Goal: Check status: Check status

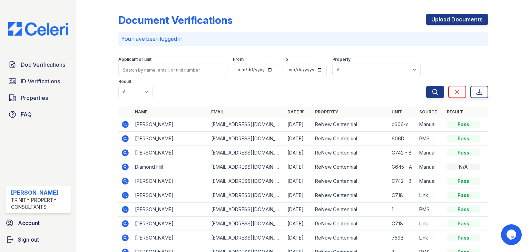
drag, startPoint x: 46, startPoint y: 64, endPoint x: 50, endPoint y: 71, distance: 8.3
click at [46, 64] on span "Doc Verifications" at bounding box center [43, 64] width 45 height 8
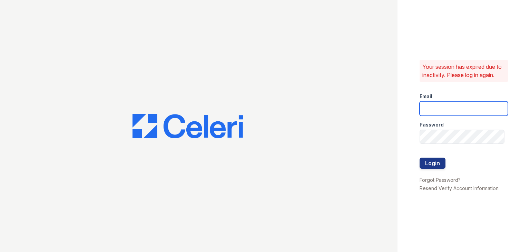
type input "[EMAIL_ADDRESS][DOMAIN_NAME]"
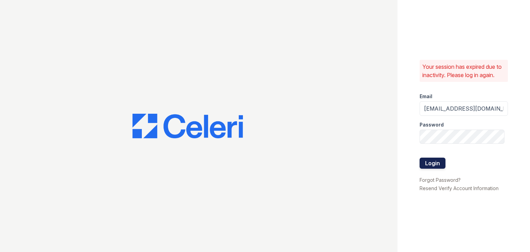
click at [429, 162] on button "Login" at bounding box center [433, 162] width 26 height 11
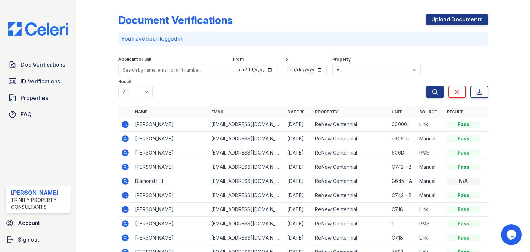
click at [126, 120] on icon at bounding box center [125, 124] width 8 height 8
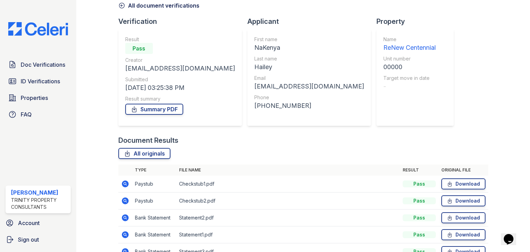
scroll to position [73, 0]
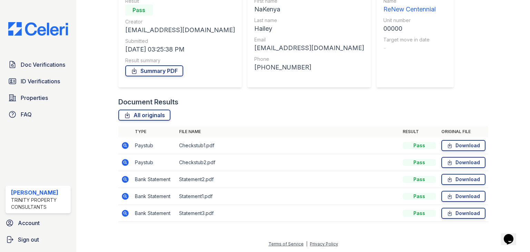
click at [125, 146] on icon at bounding box center [125, 145] width 7 height 7
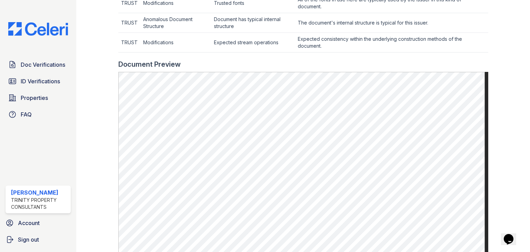
scroll to position [331, 0]
